Goal: Task Accomplishment & Management: Manage account settings

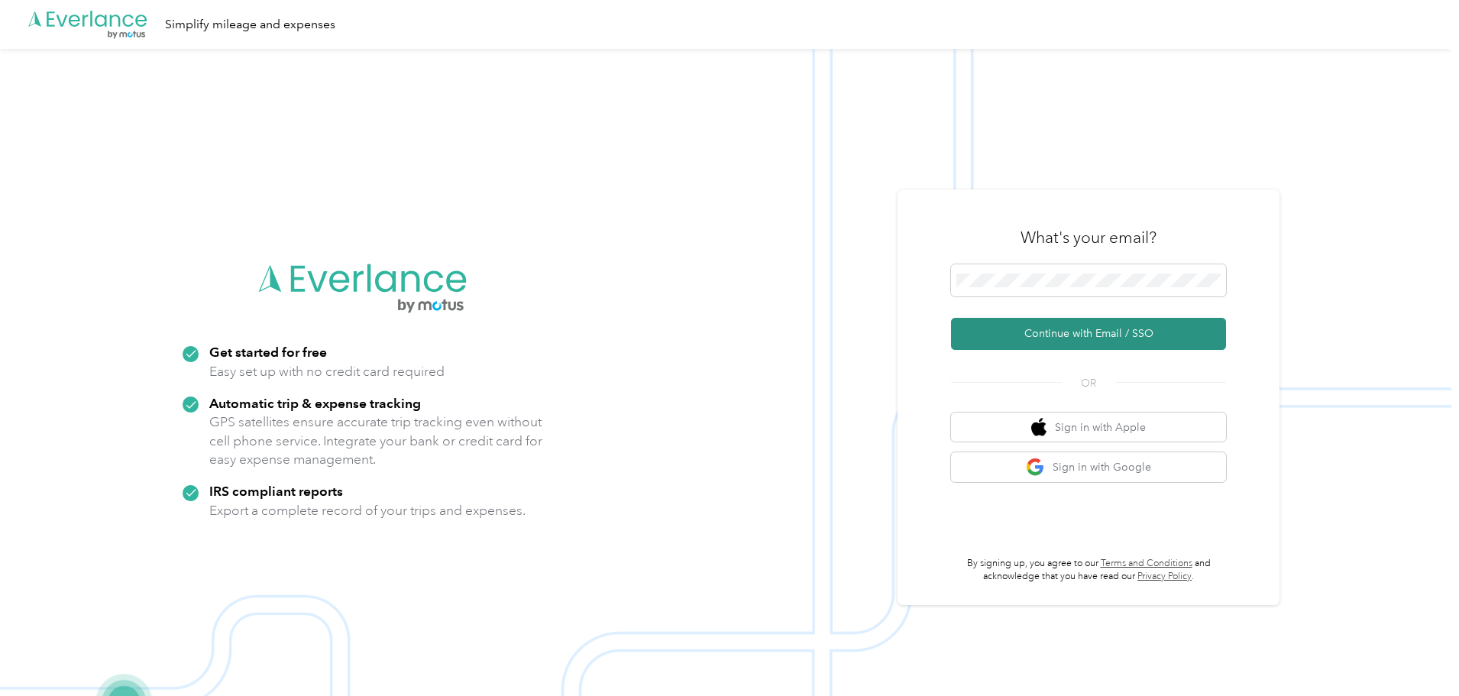
click at [1043, 328] on button "Continue with Email / SSO" at bounding box center [1088, 334] width 275 height 32
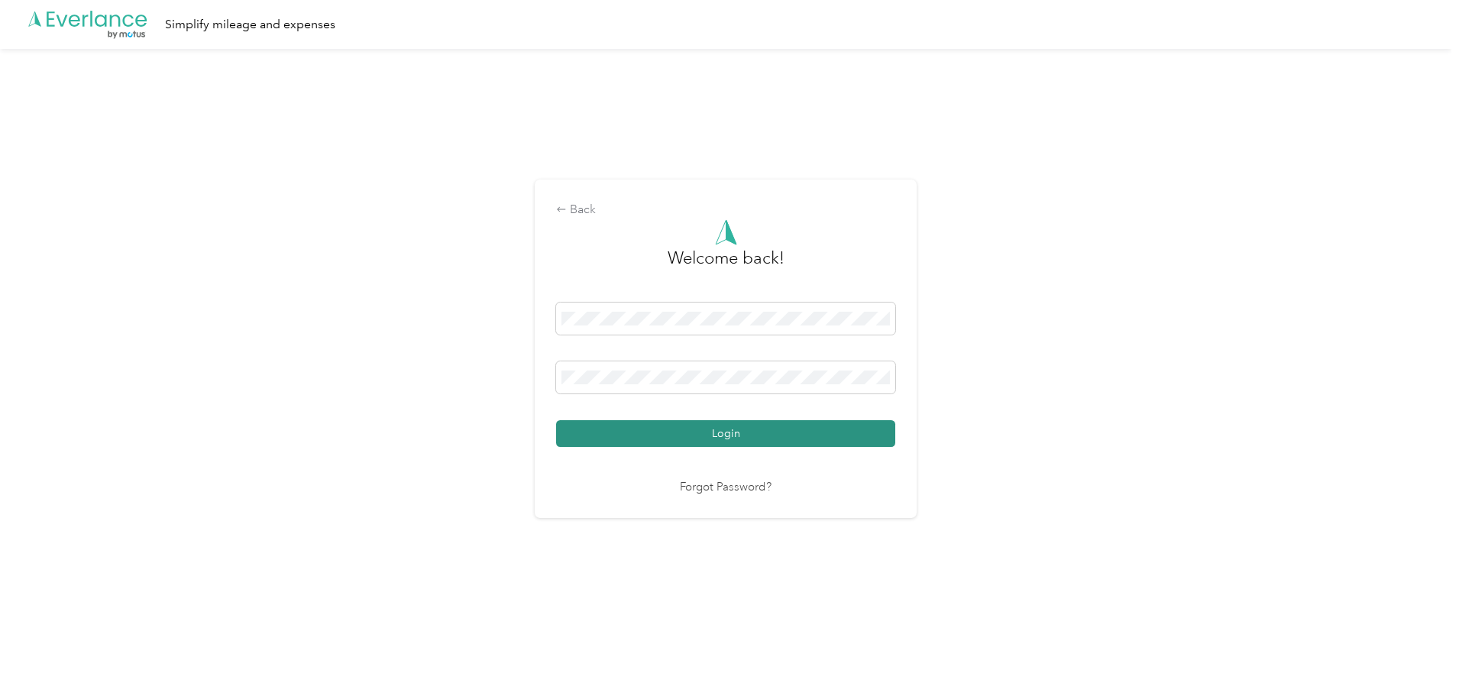
click at [755, 427] on button "Login" at bounding box center [725, 433] width 339 height 27
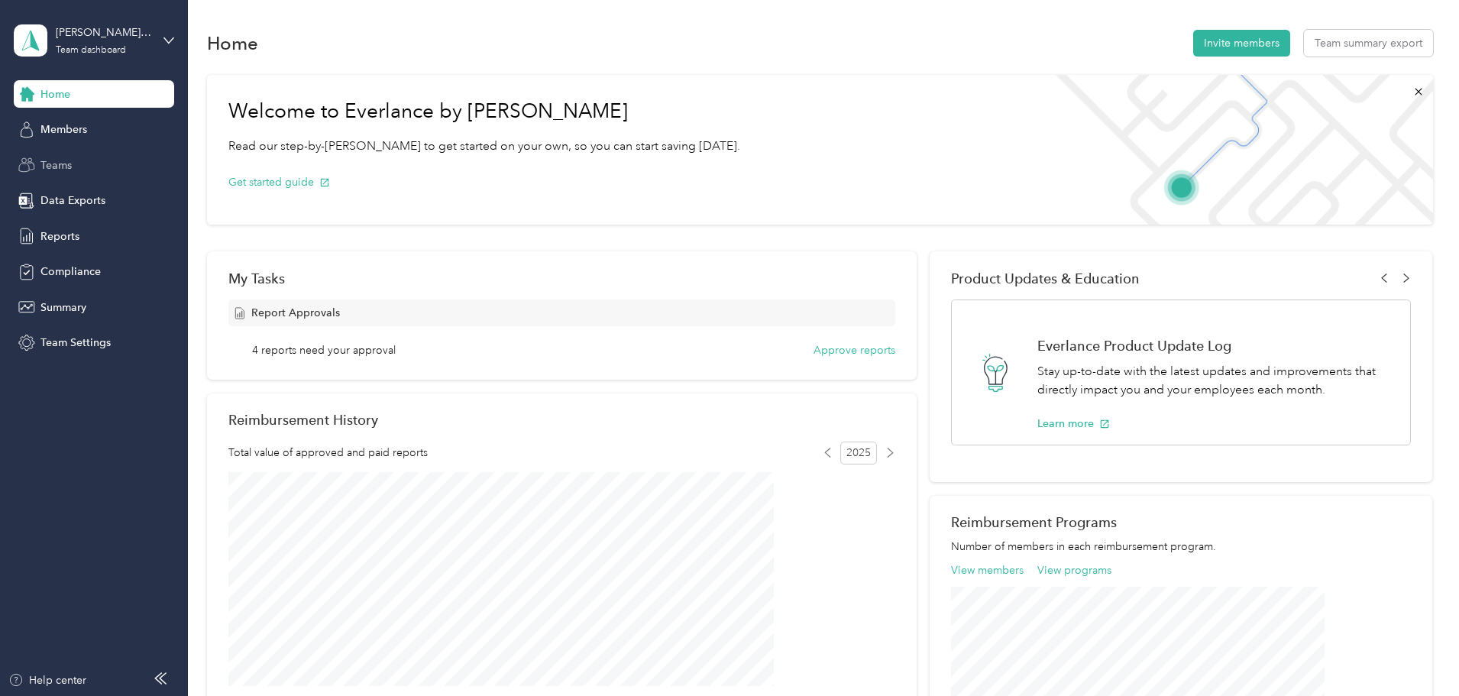
click at [66, 163] on span "Teams" at bounding box center [55, 165] width 31 height 16
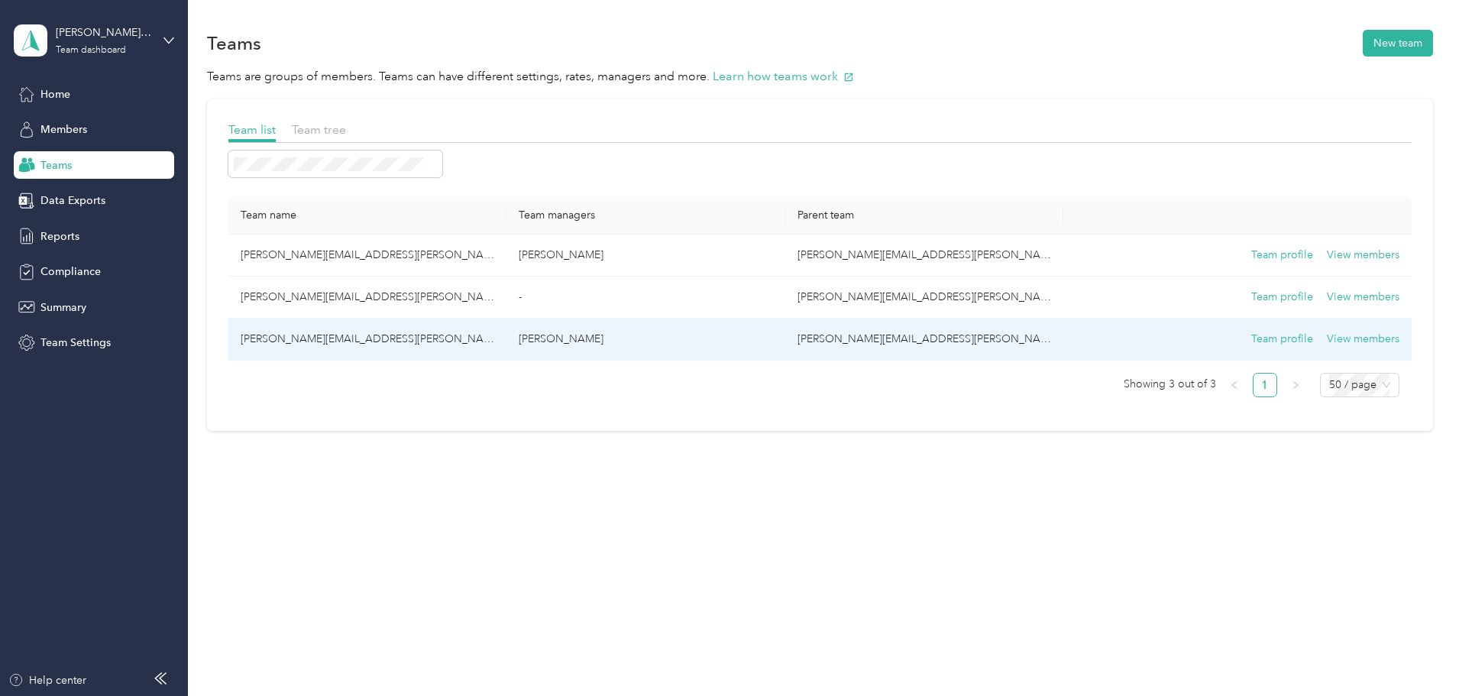
click at [432, 337] on td "[PERSON_NAME][EMAIL_ADDRESS][PERSON_NAME][DOMAIN_NAME]" at bounding box center [367, 340] width 278 height 42
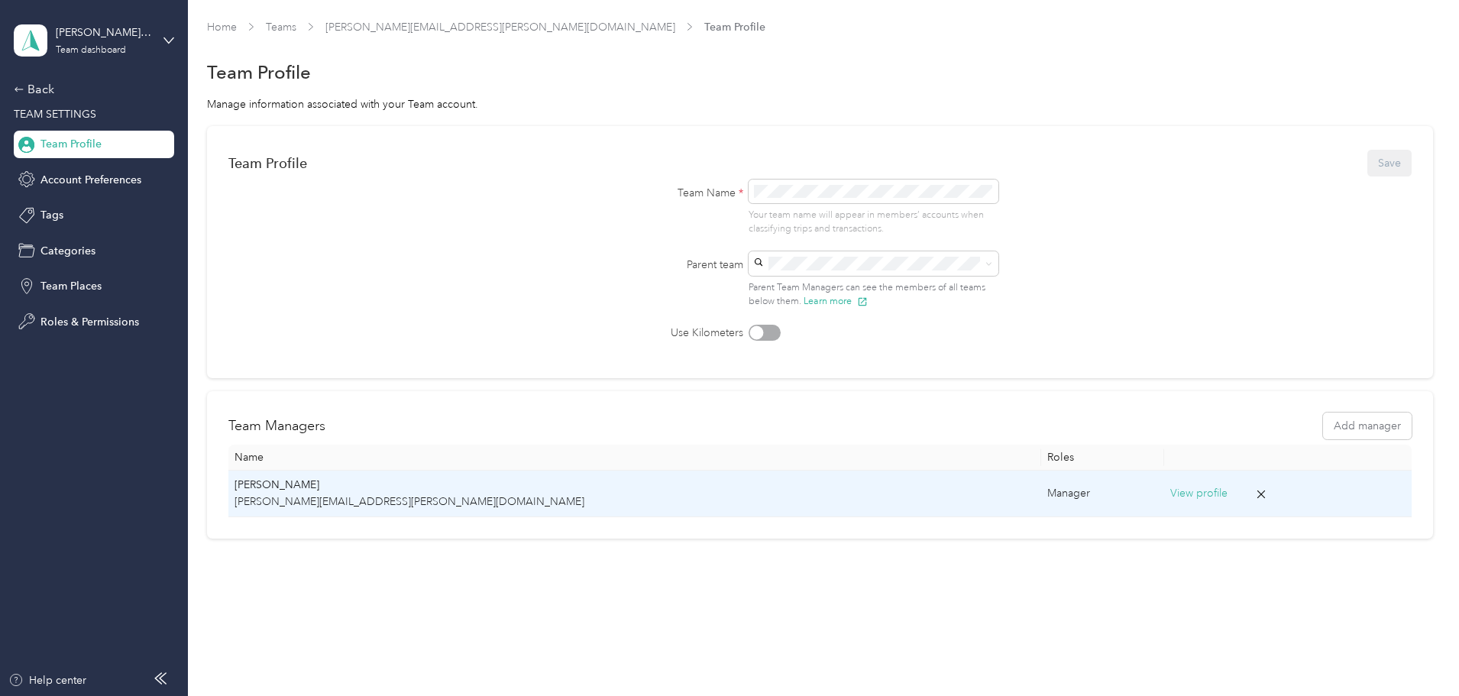
click at [448, 498] on p "[PERSON_NAME][EMAIL_ADDRESS][PERSON_NAME][DOMAIN_NAME]" at bounding box center [634, 501] width 800 height 17
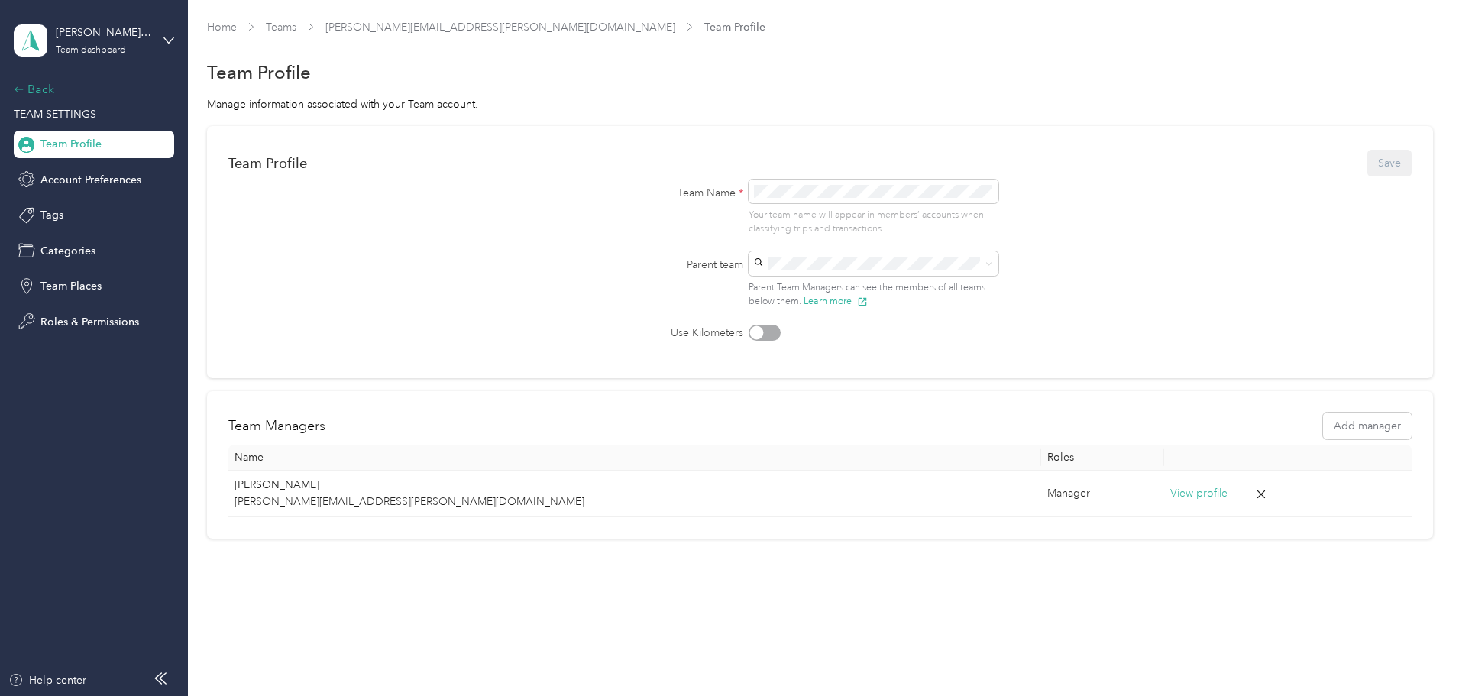
click at [44, 94] on div "Back" at bounding box center [90, 89] width 153 height 18
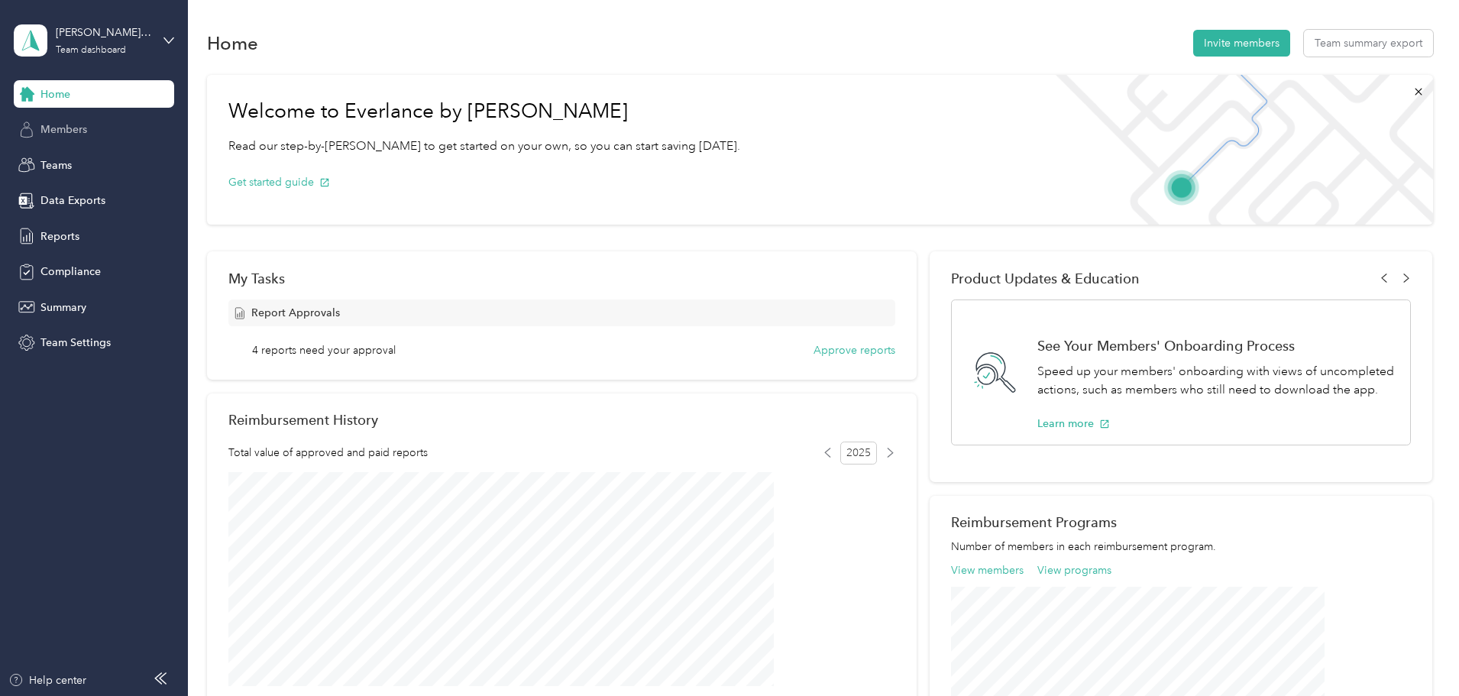
click at [70, 128] on span "Members" at bounding box center [63, 129] width 47 height 16
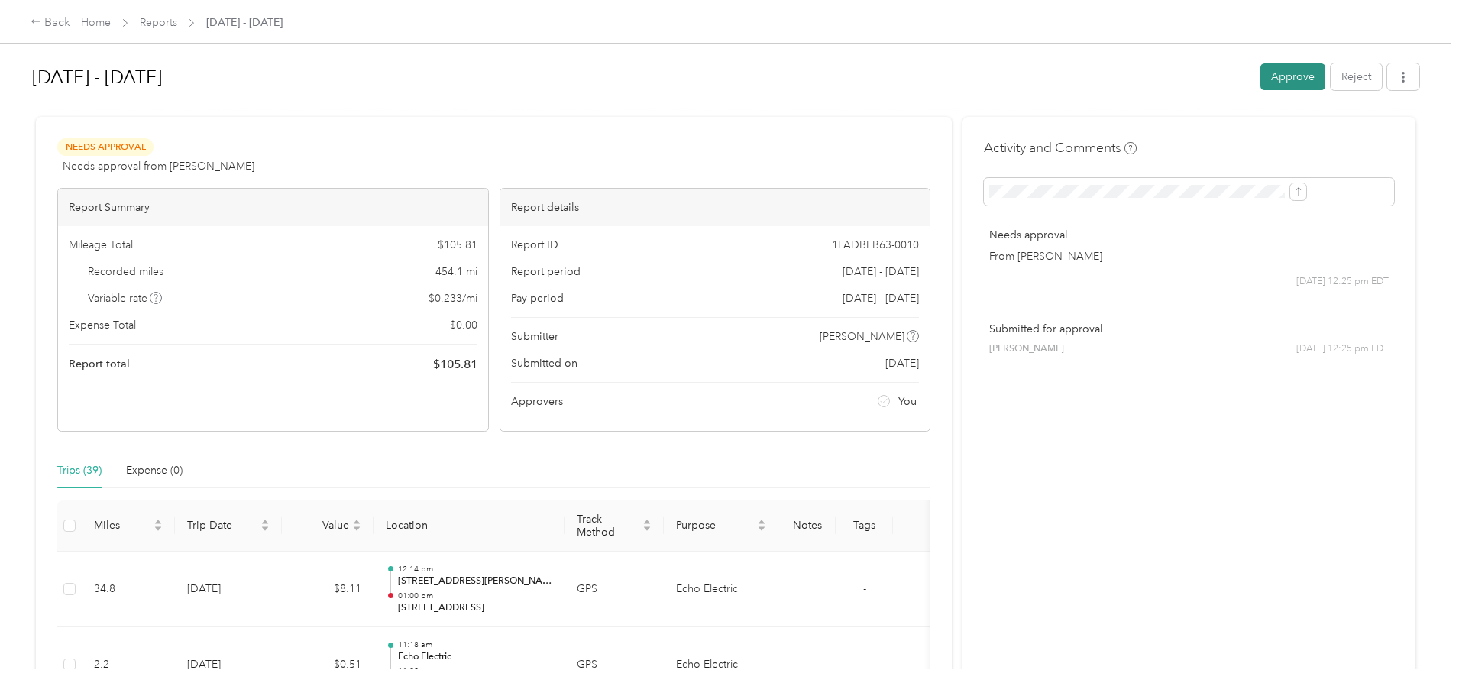
click at [1260, 80] on button "Approve" at bounding box center [1292, 76] width 65 height 27
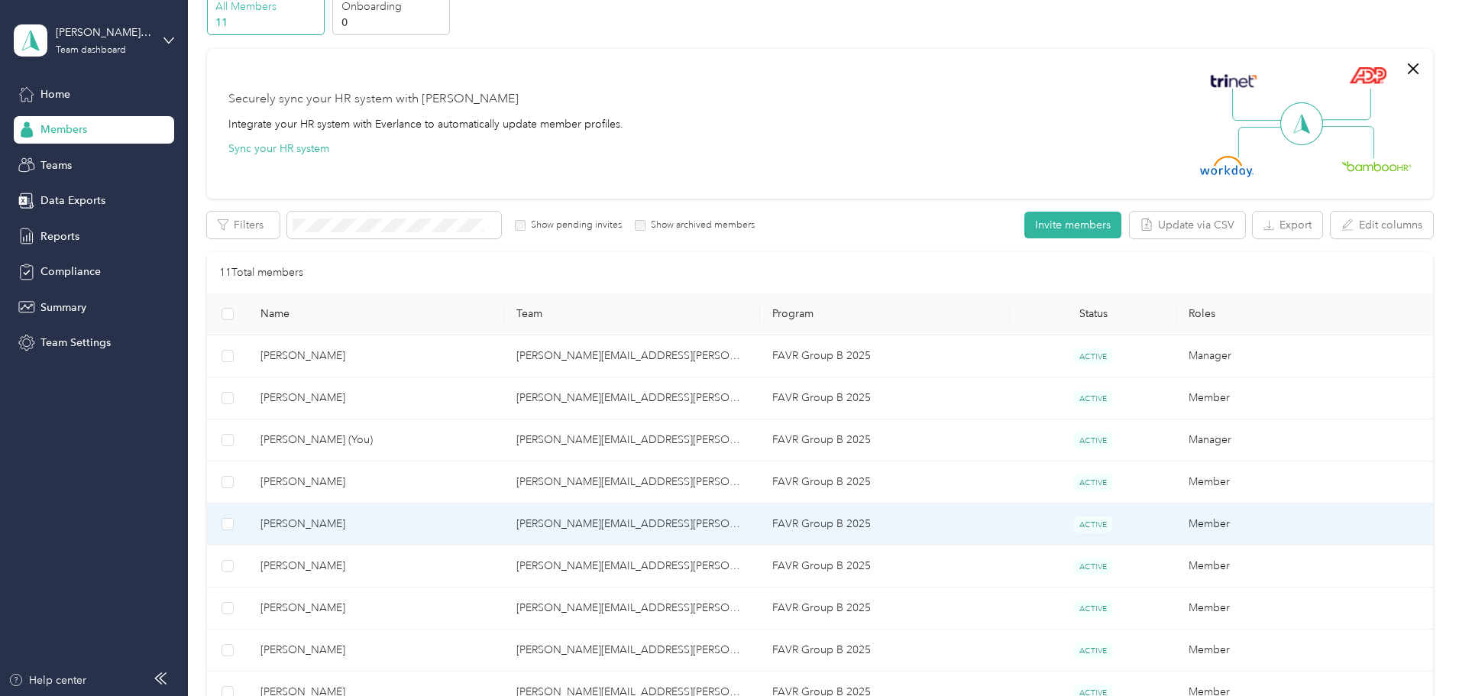
scroll to position [13, 0]
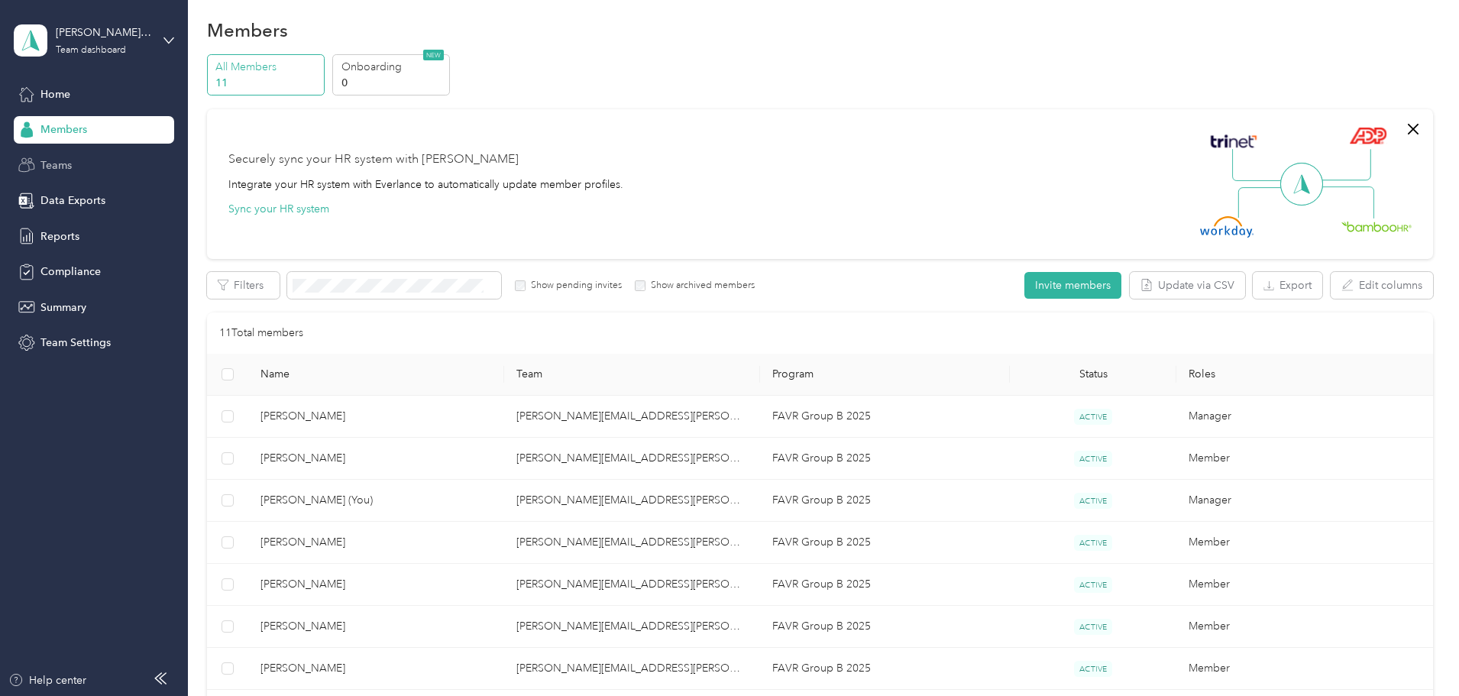
click at [57, 165] on span "Teams" at bounding box center [55, 165] width 31 height 16
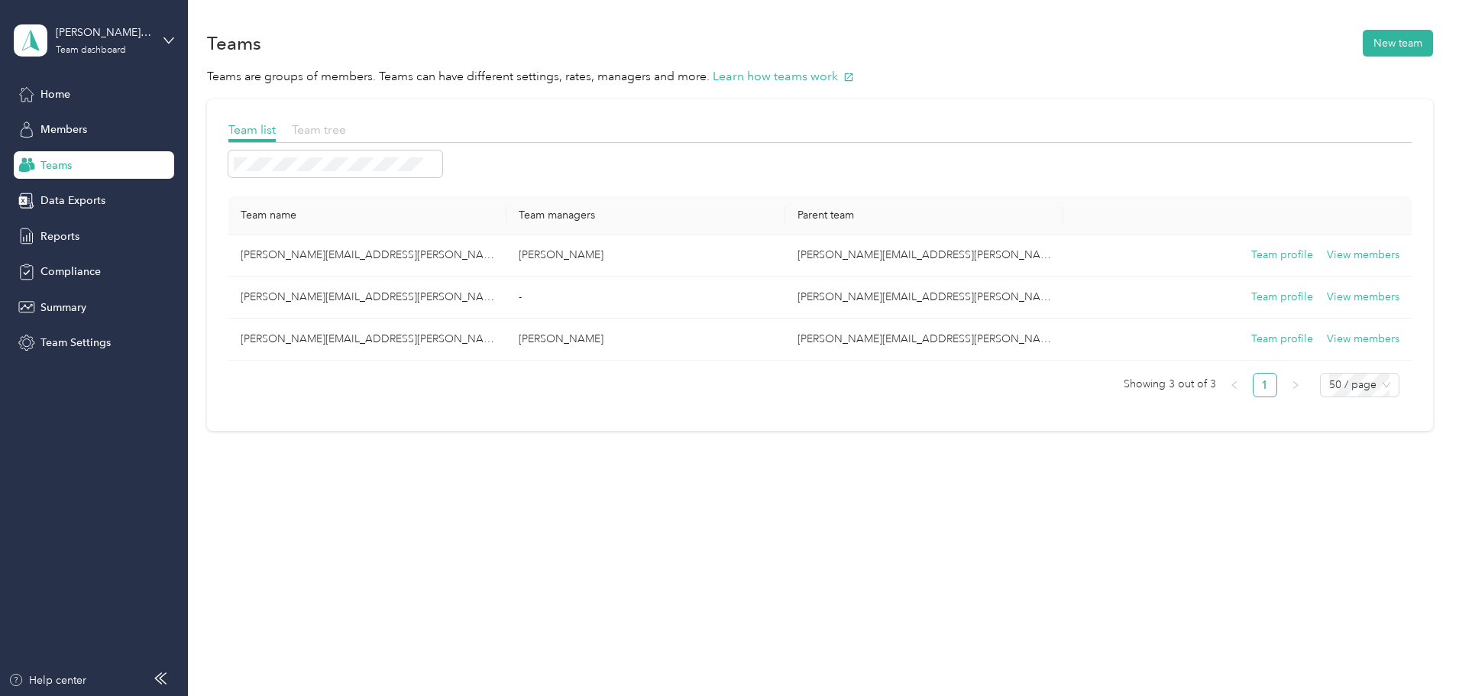
click at [346, 126] on span "Team tree" at bounding box center [319, 129] width 54 height 15
